Goal: Information Seeking & Learning: Learn about a topic

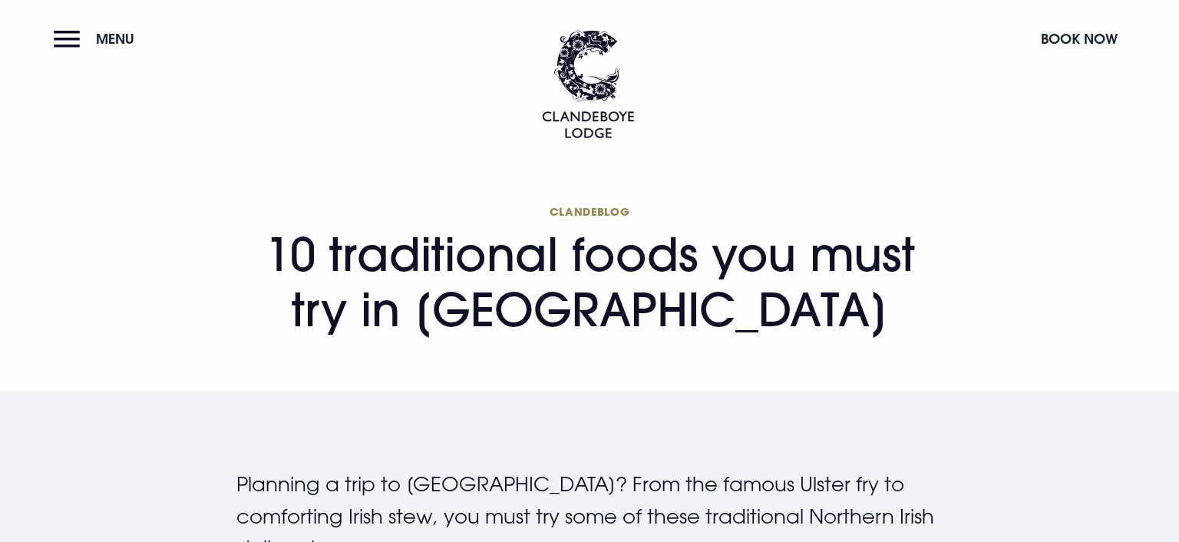
click at [432, 262] on h1 "Clandeblog 10 traditional foods you must try in [GEOGRAPHIC_DATA]" at bounding box center [589, 270] width 706 height 133
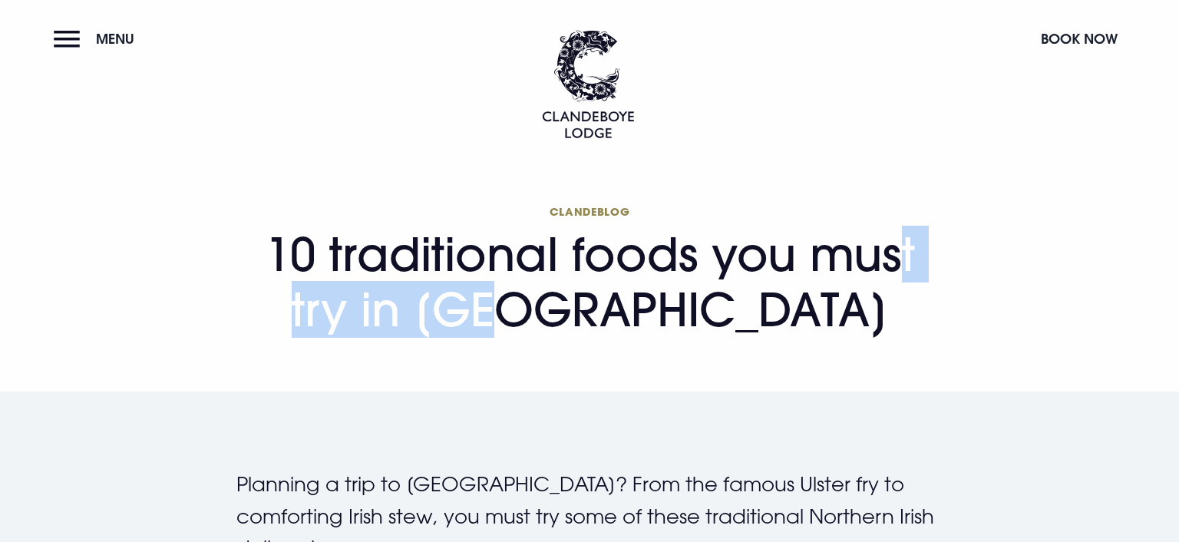
click at [432, 262] on h1 "Clandeblog 10 traditional foods you must try in [GEOGRAPHIC_DATA]" at bounding box center [589, 270] width 706 height 133
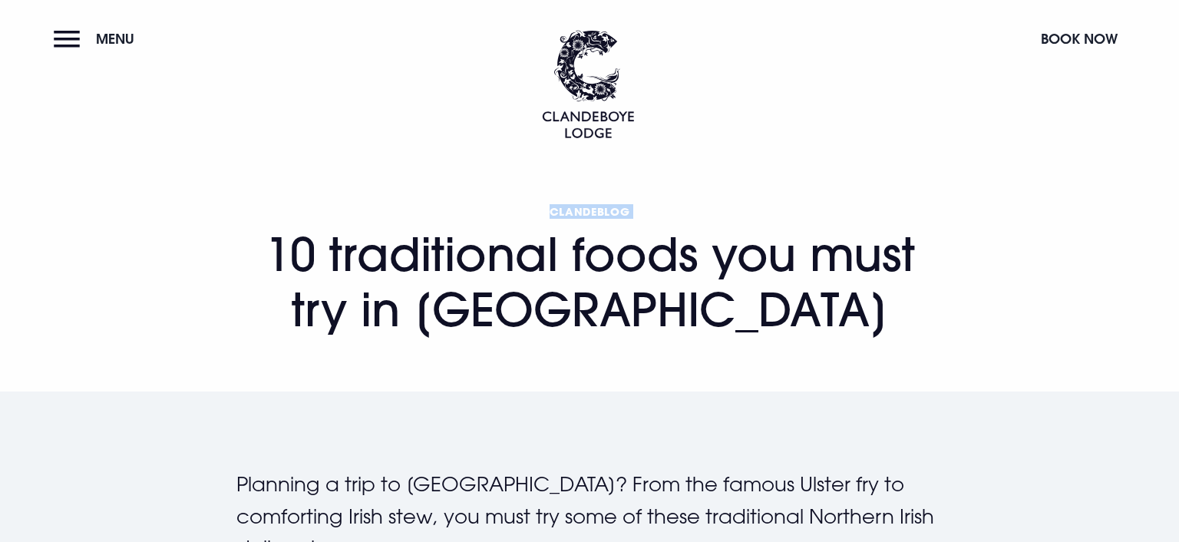
click at [432, 262] on h1 "Clandeblog 10 traditional foods you must try in [GEOGRAPHIC_DATA]" at bounding box center [589, 270] width 706 height 133
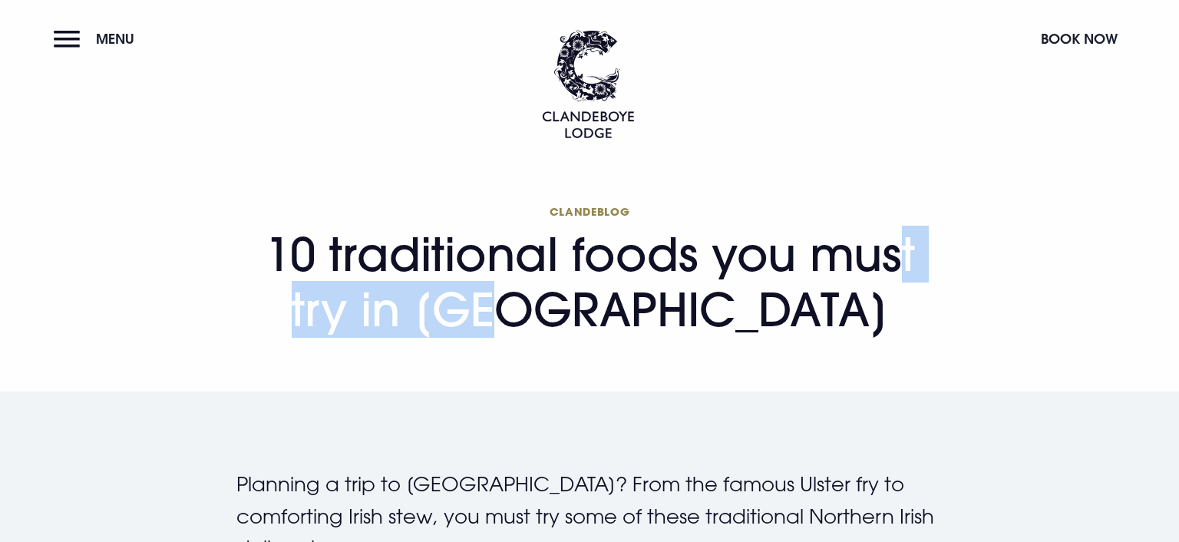
click at [432, 262] on h1 "Clandeblog 10 traditional foods you must try in [GEOGRAPHIC_DATA]" at bounding box center [589, 270] width 706 height 133
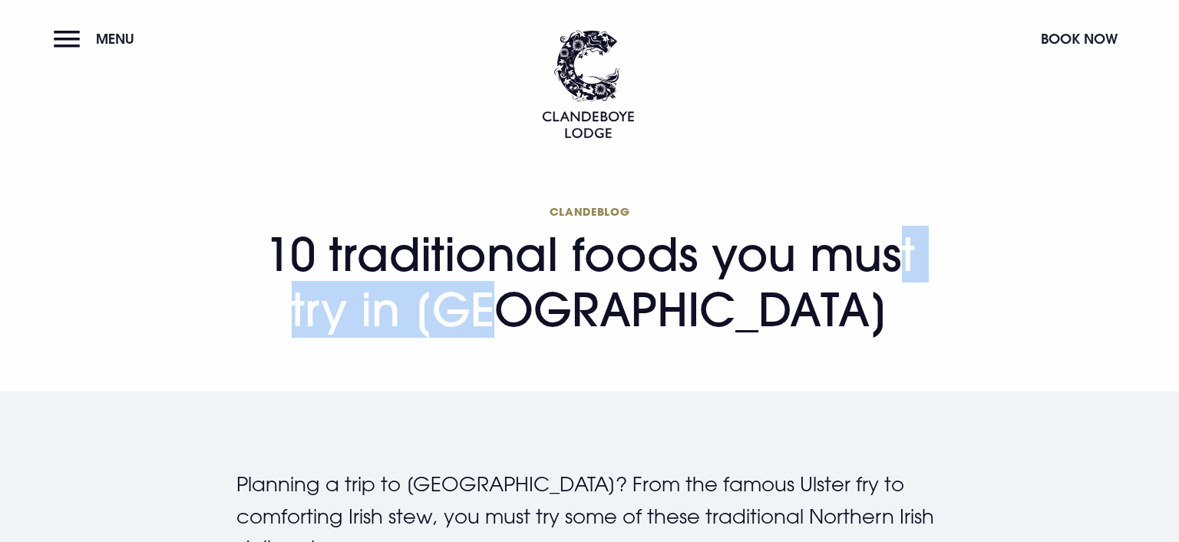
click at [432, 262] on h1 "Clandeblog 10 traditional foods you must try in [GEOGRAPHIC_DATA]" at bounding box center [589, 270] width 706 height 133
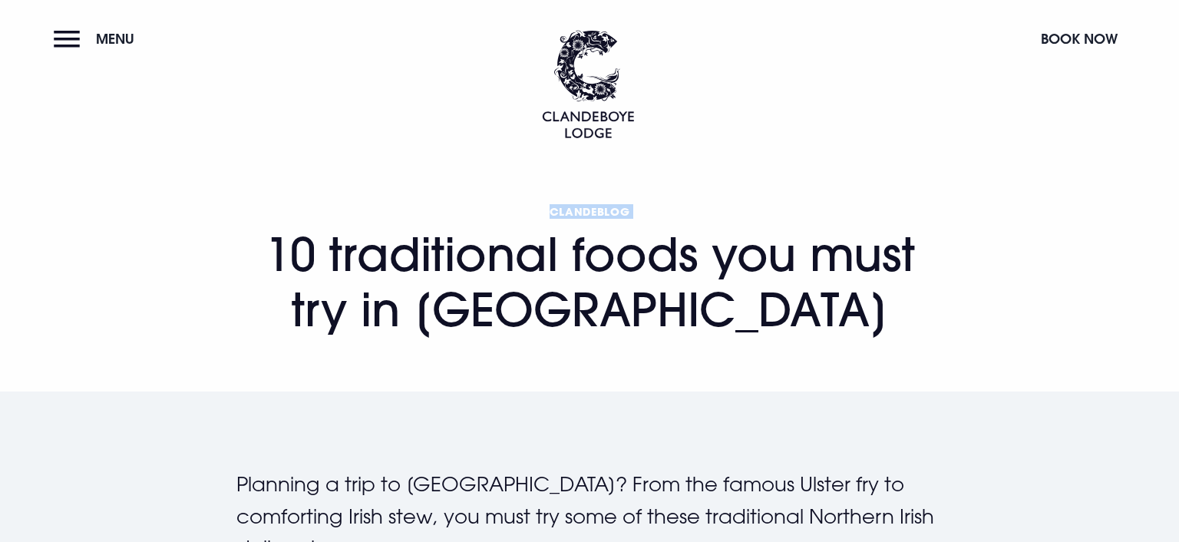
click at [432, 262] on h1 "Clandeblog 10 traditional foods you must try in [GEOGRAPHIC_DATA]" at bounding box center [589, 270] width 706 height 133
copy span "Clandeblog"
click at [385, 482] on p "Planning a trip to [GEOGRAPHIC_DATA]? From the famous Ulster fry to comforting …" at bounding box center [589, 516] width 706 height 96
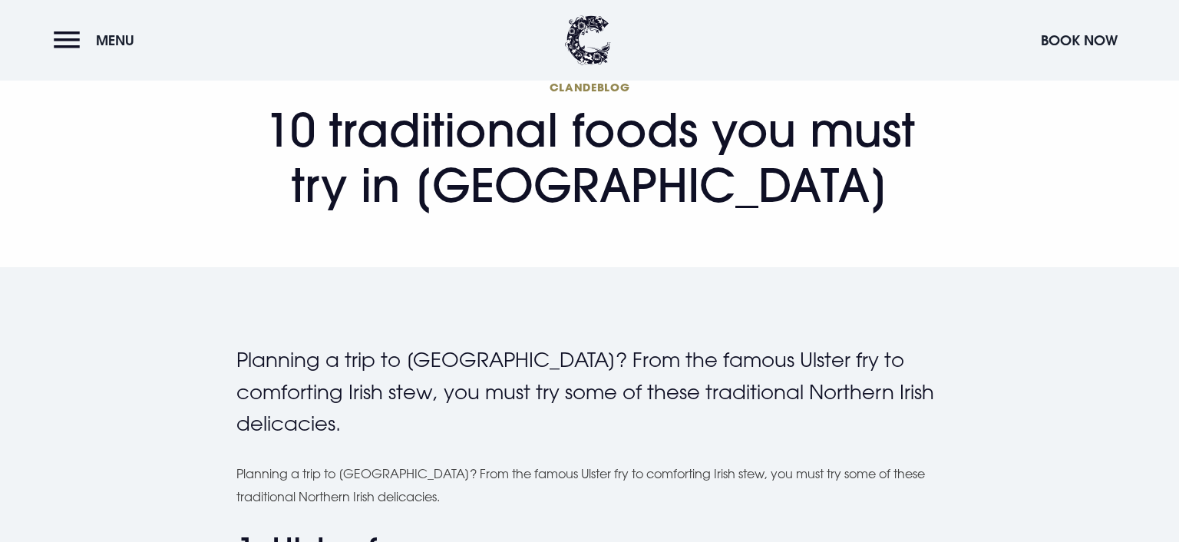
scroll to position [83, 0]
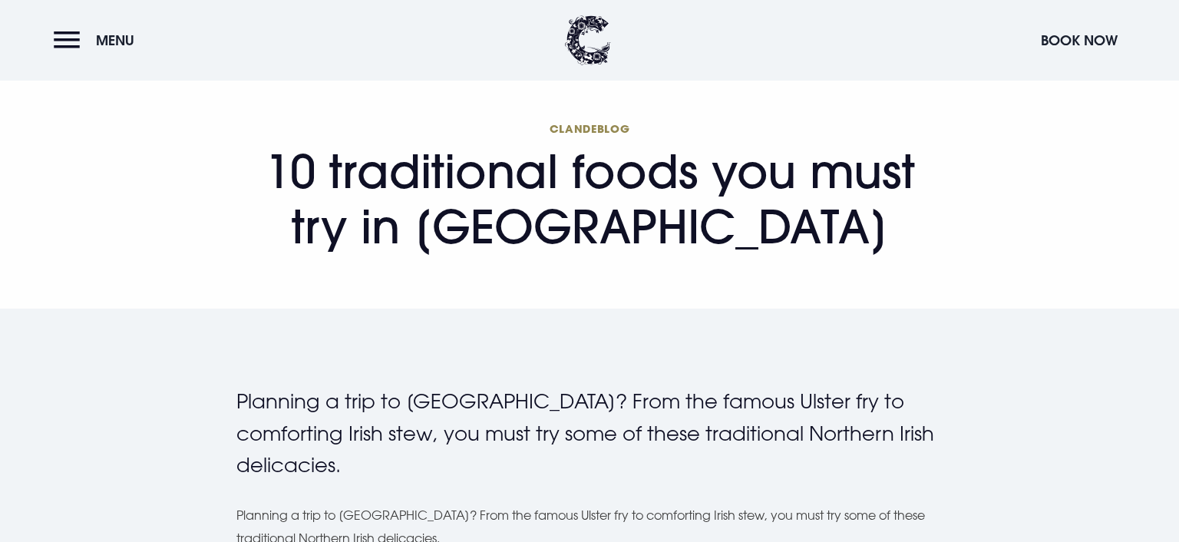
click at [240, 401] on p "Planning a trip to [GEOGRAPHIC_DATA]? From the famous Ulster fry to comforting …" at bounding box center [589, 433] width 706 height 96
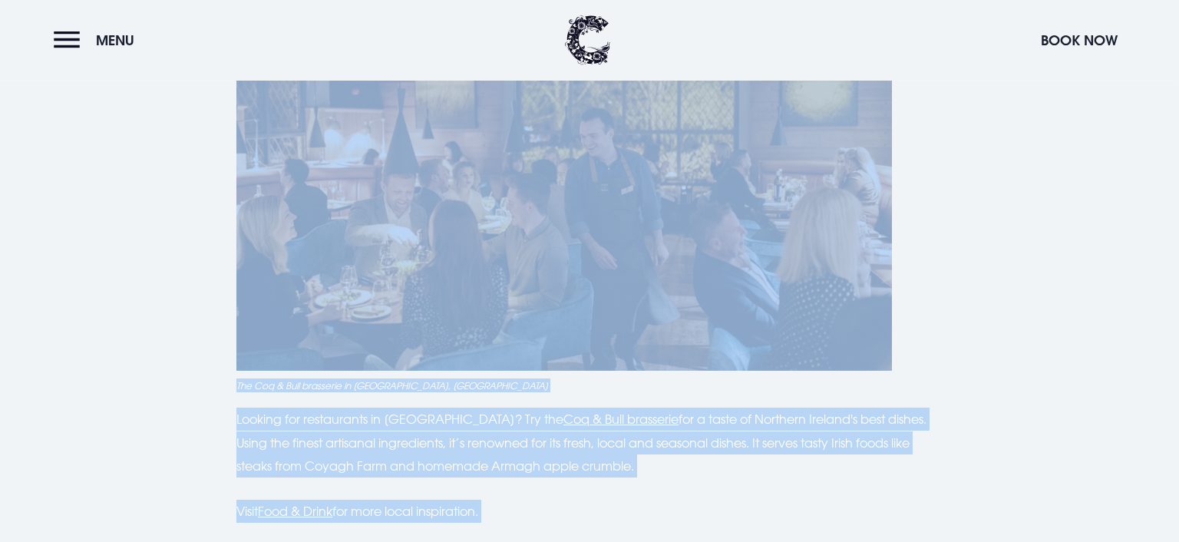
scroll to position [4759, 0]
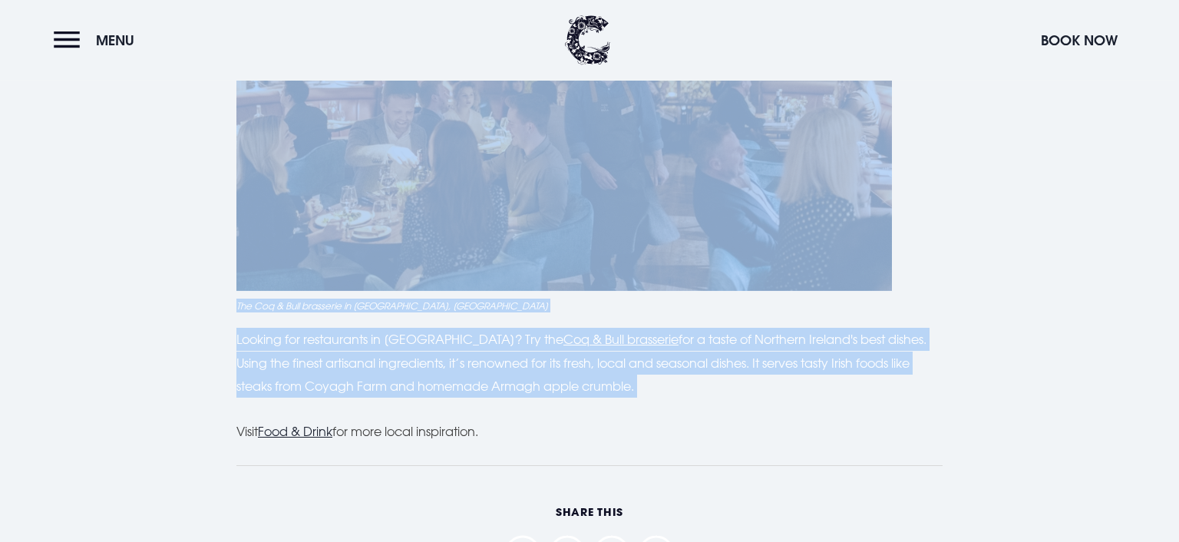
copy div "Loremips d sita co Adipisci Elitsed? Doei tem incidi Utlabo etd ma aliquaenim A…"
